Goal: Contribute content: Contribute content

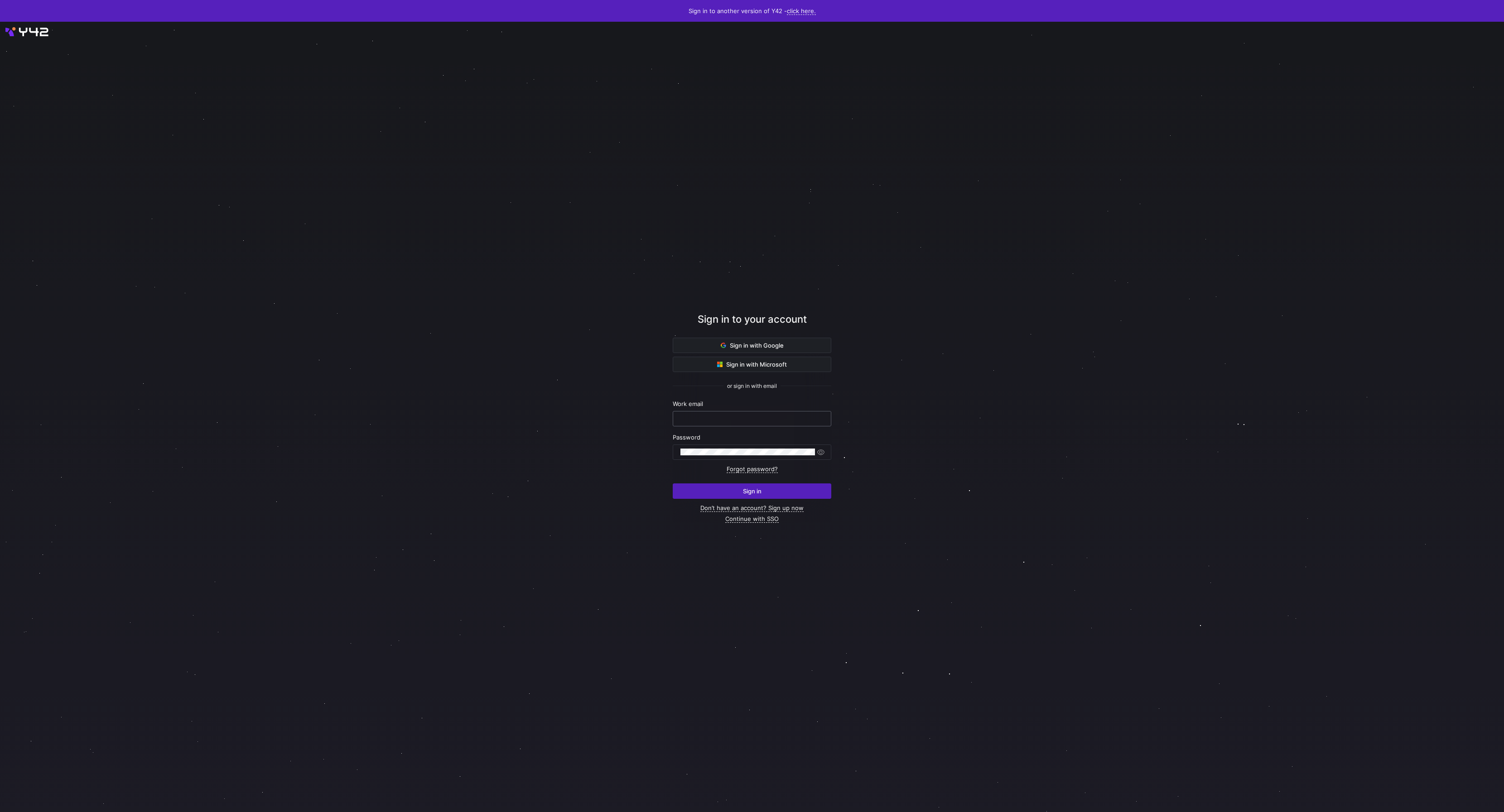
click at [764, 422] on input "text" at bounding box center [752, 418] width 143 height 7
click at [0, 812] on com-1password-button at bounding box center [0, 812] width 0 height 0
type input "daniel@stackintegrated.com"
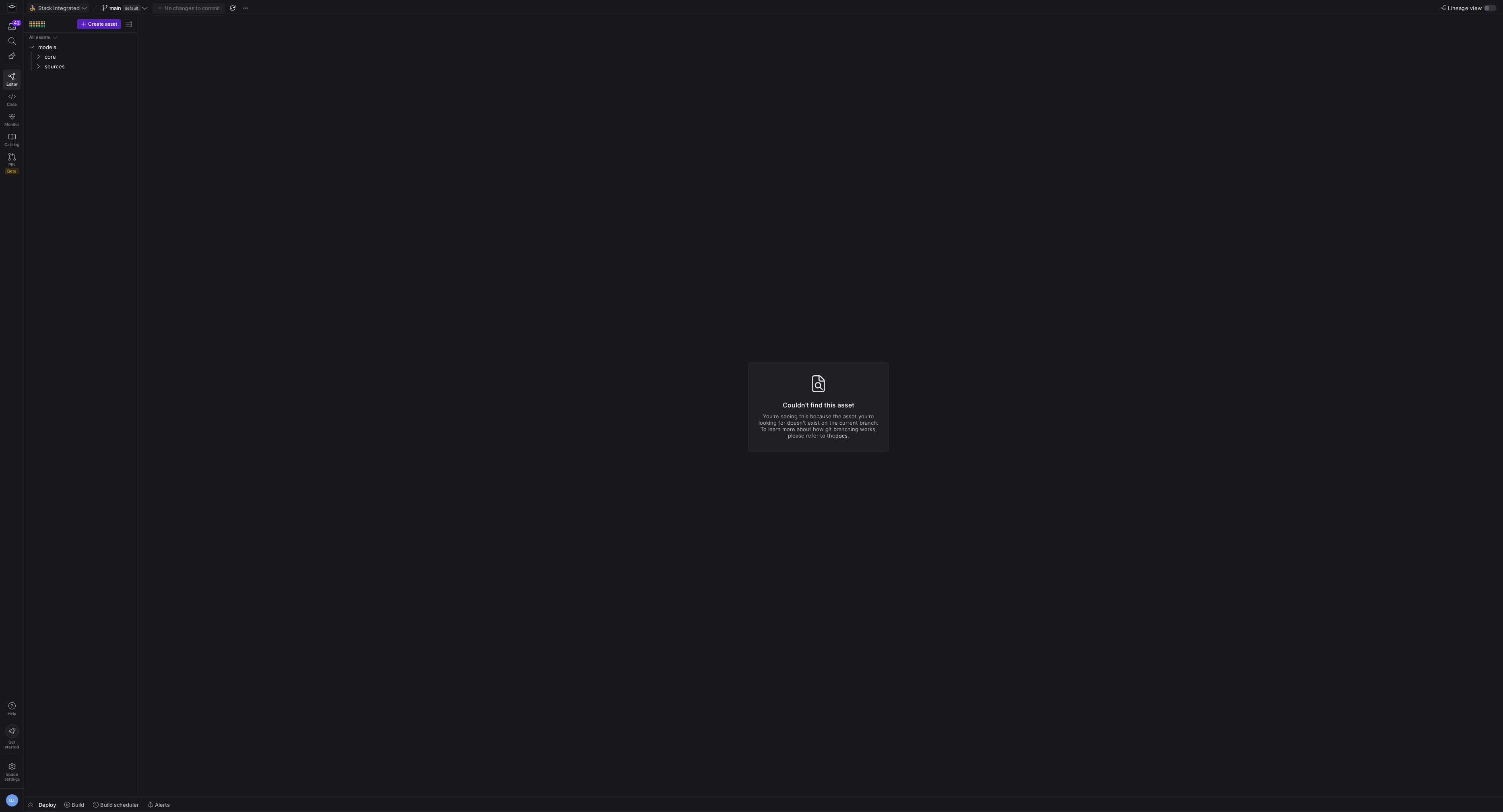
click at [71, 9] on span "Stack Integrated" at bounding box center [59, 8] width 41 height 6
click at [64, 93] on span "SalesDraft" at bounding box center [54, 94] width 26 height 6
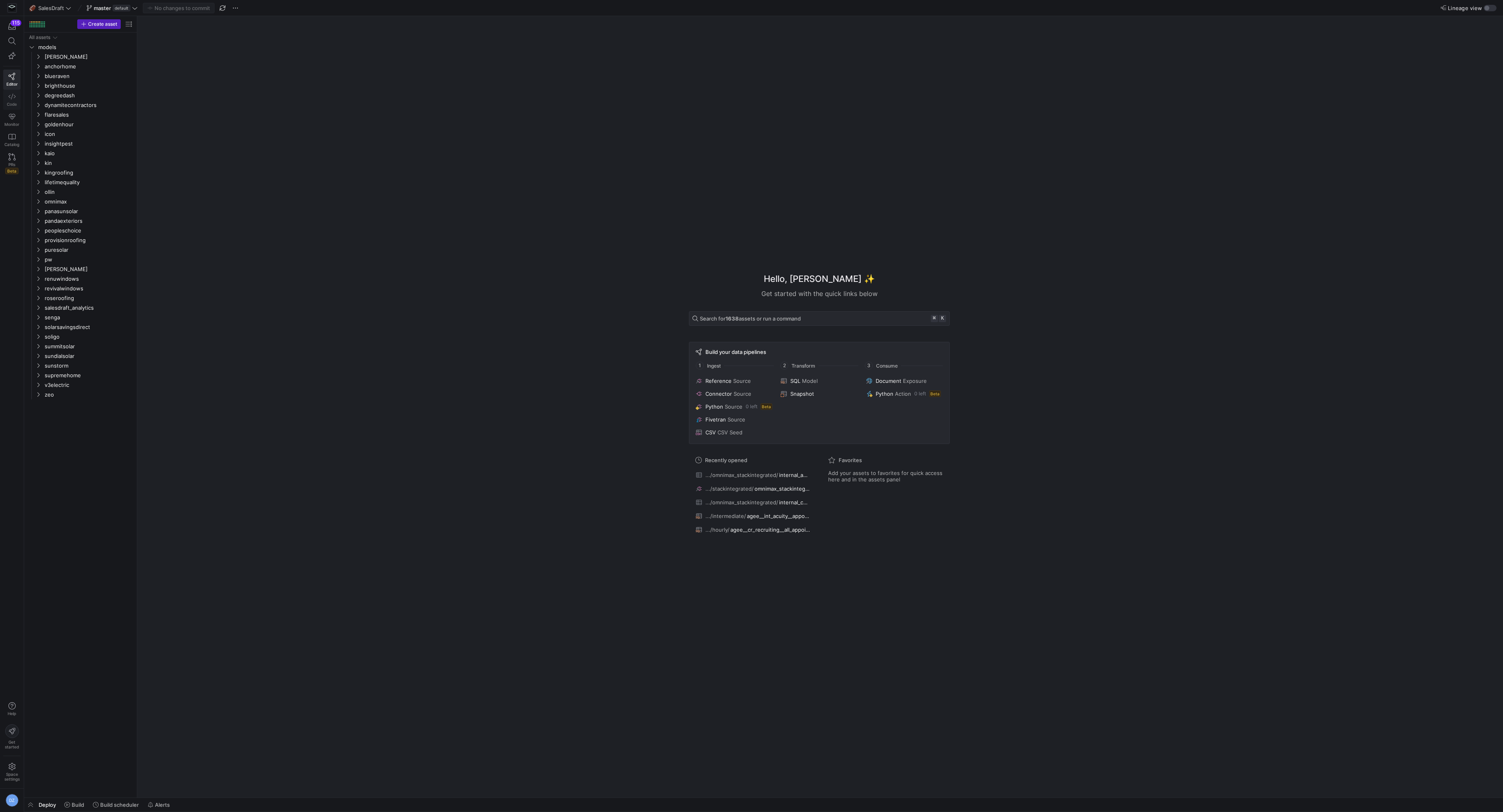
click at [8, 99] on link "Code" at bounding box center [12, 100] width 18 height 20
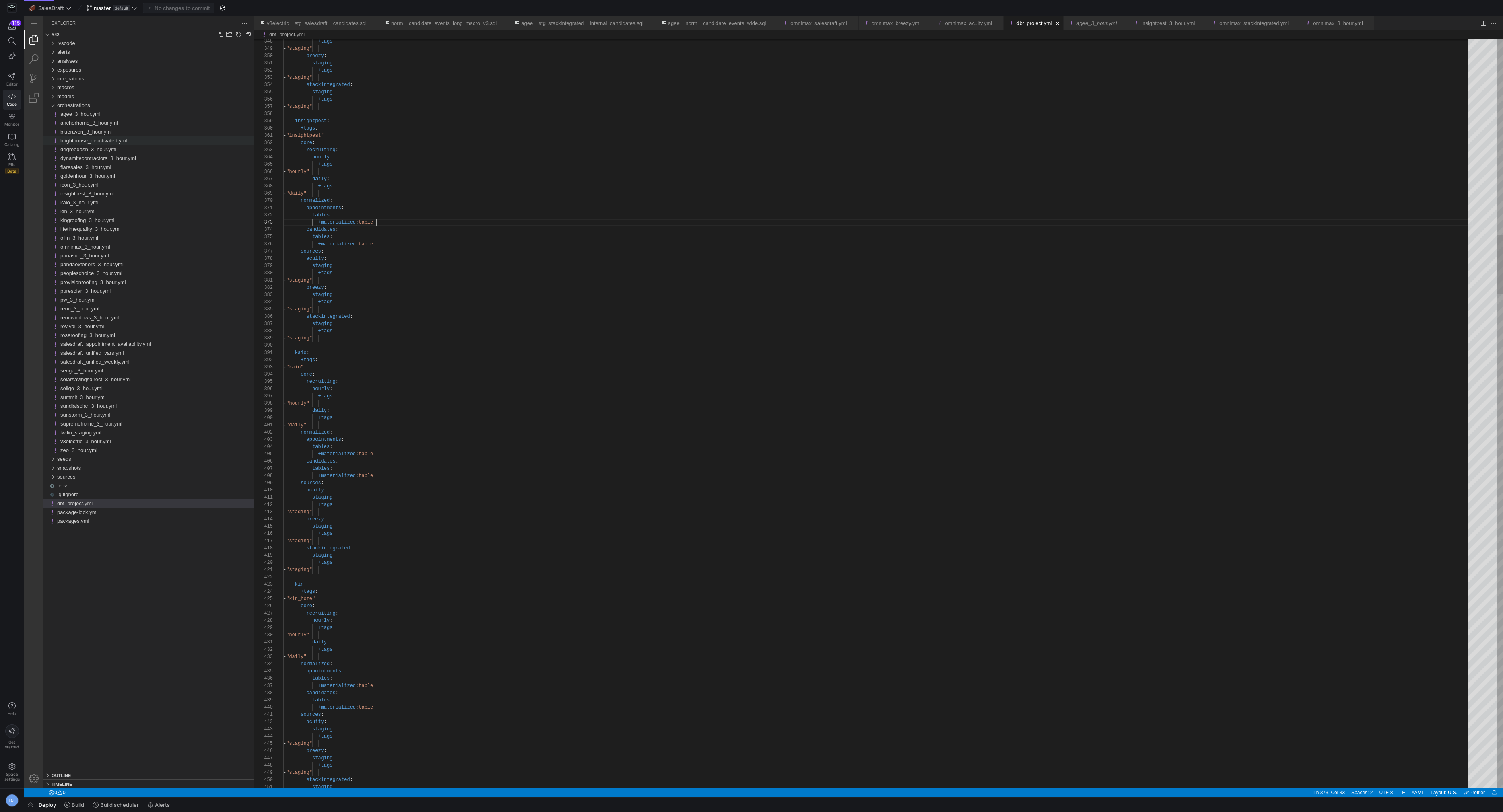
scroll to position [15, 93]
click at [112, 86] on div "macros" at bounding box center [155, 88] width 197 height 9
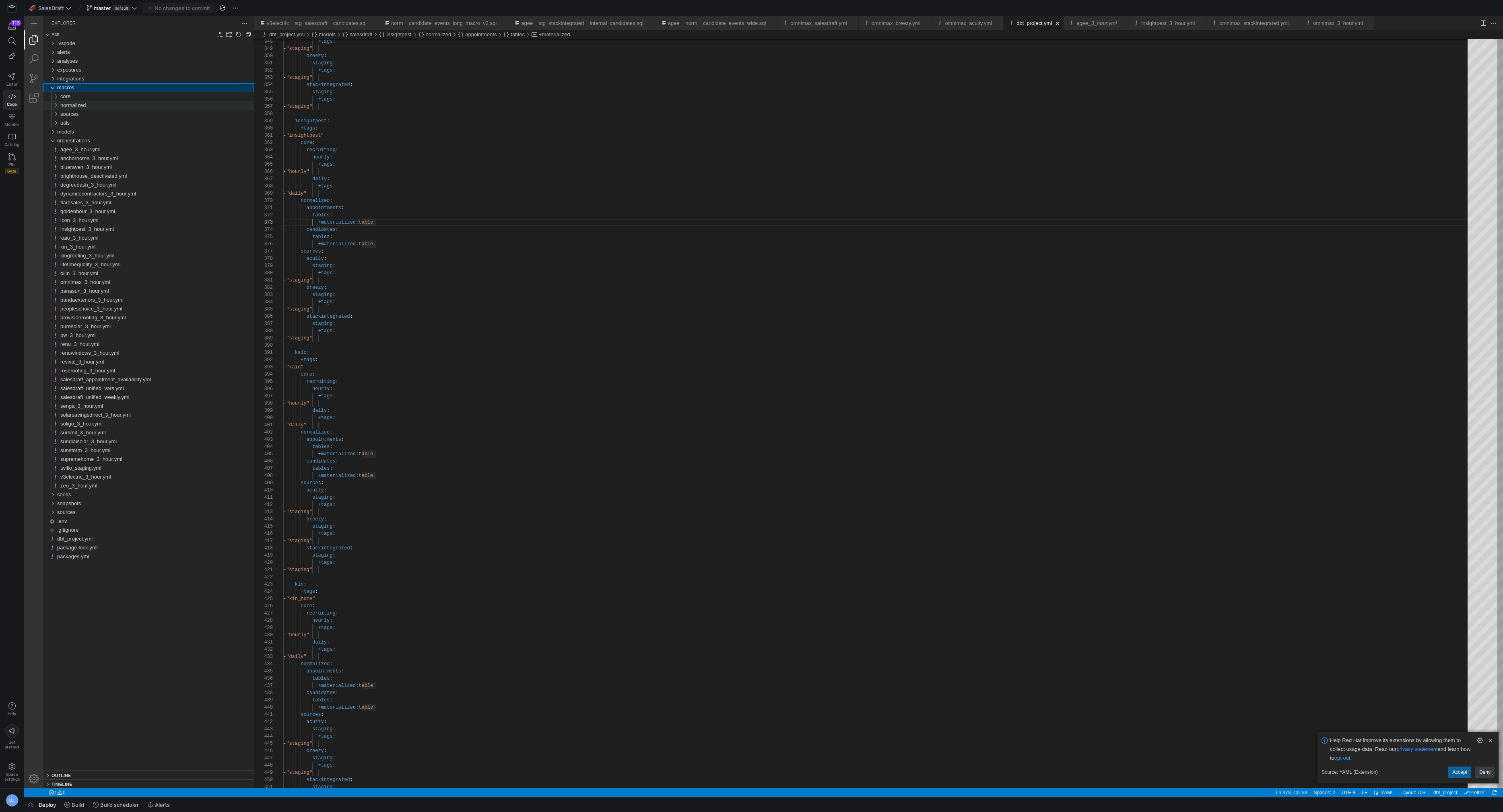
click at [108, 104] on div "normalized" at bounding box center [157, 105] width 194 height 9
click at [109, 122] on div "candidates" at bounding box center [159, 123] width 190 height 9
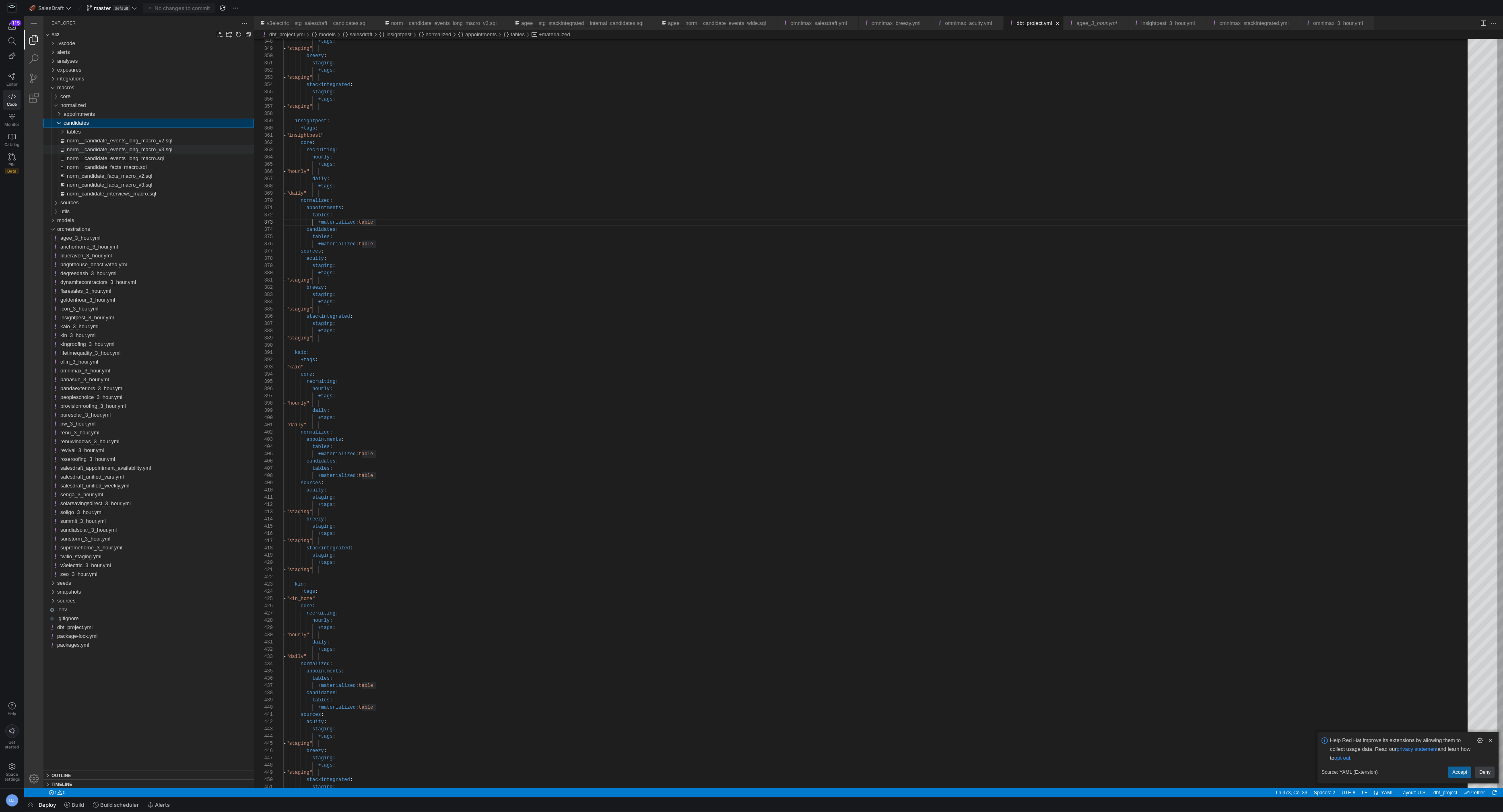
click at [114, 145] on div "norm__candidate_events_long_macro_v3.sql" at bounding box center [160, 149] width 187 height 9
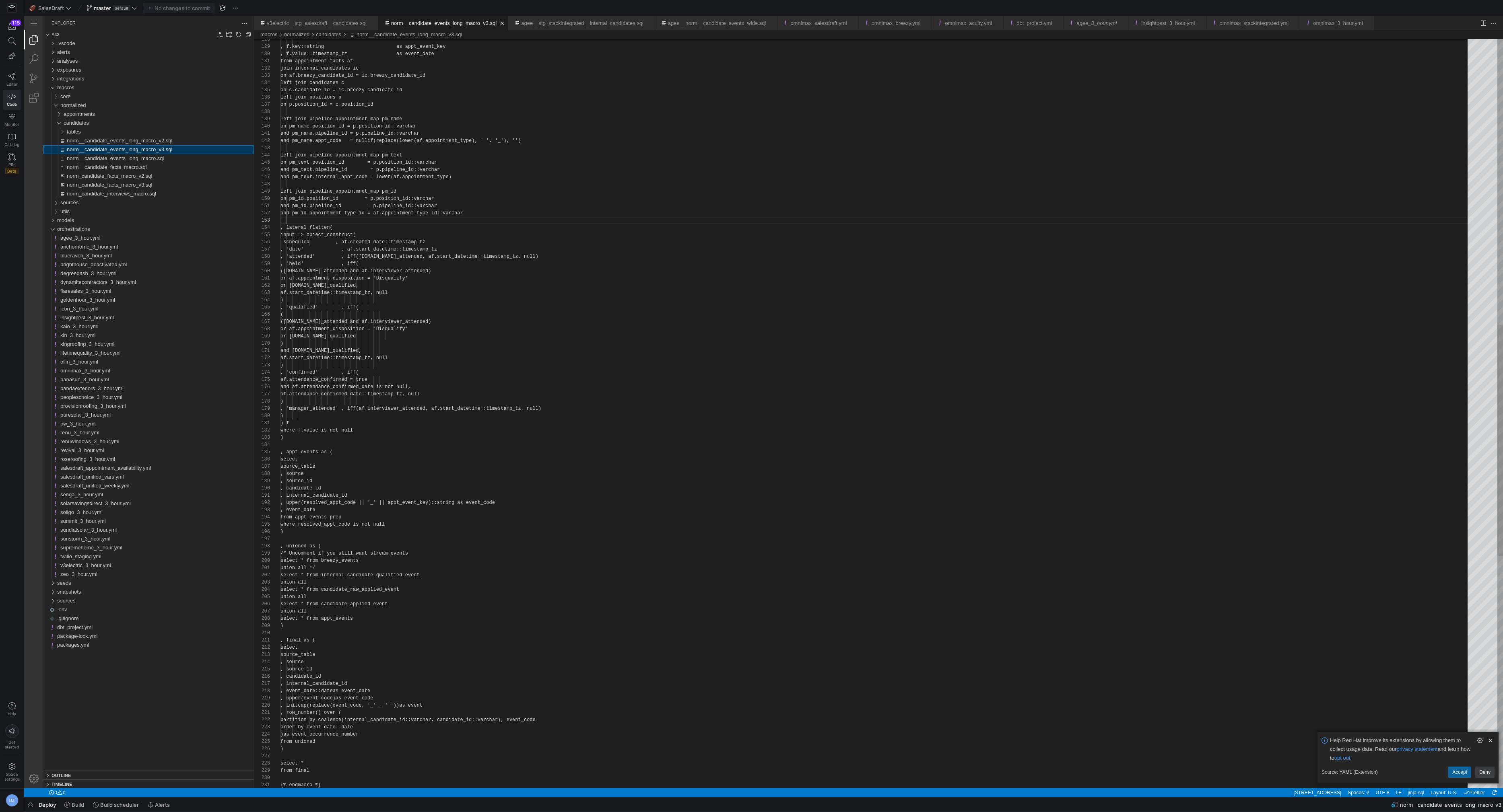
scroll to position [72, 0]
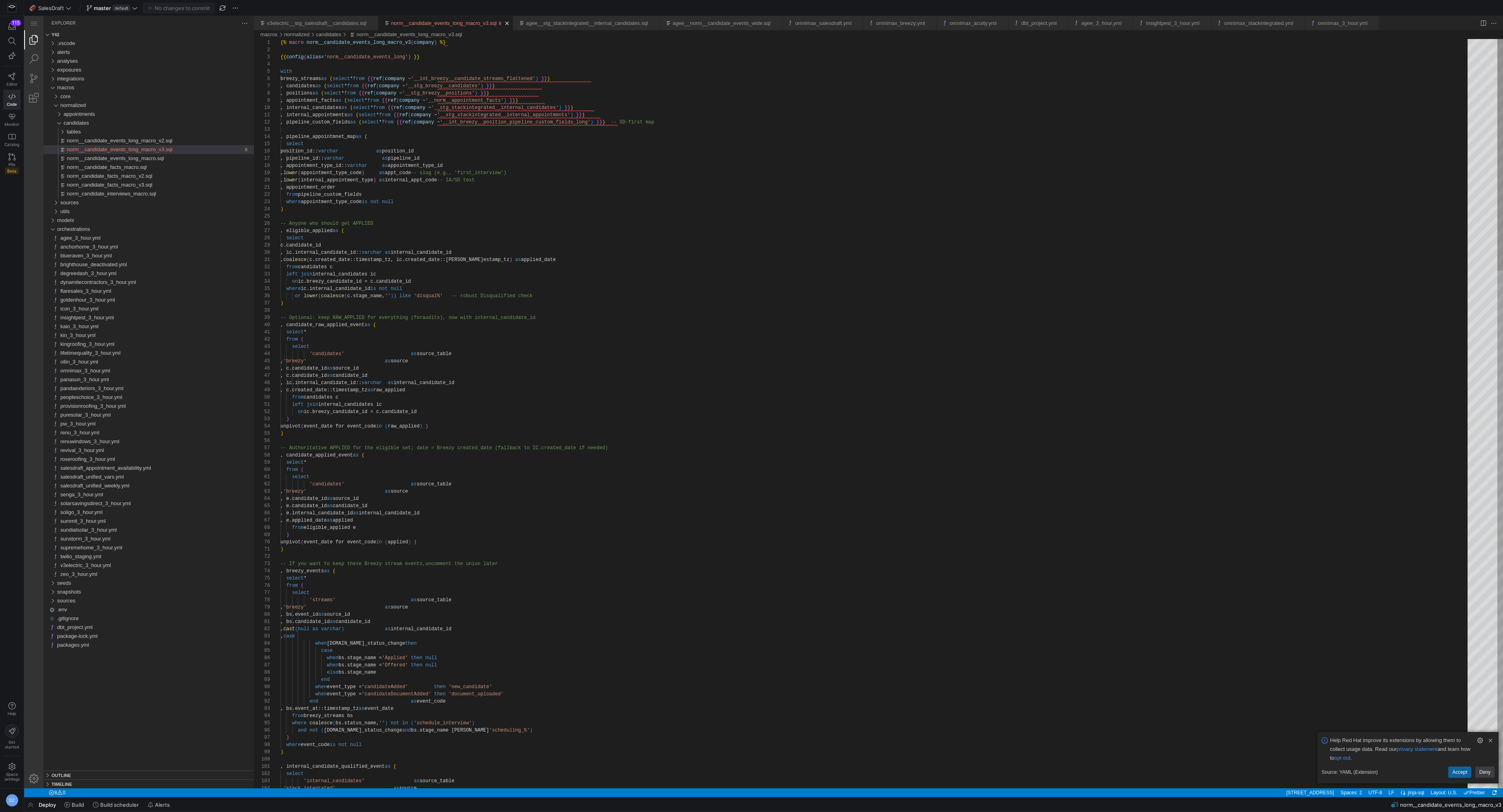
type textarea "{% macro norm__candidate_events_long_macro_v3(company) %} {{ config(alias='norm…"
